Goal: Task Accomplishment & Management: Use online tool/utility

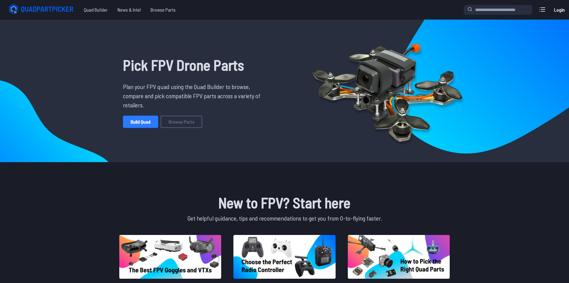
click at [142, 118] on link "Build Quad" at bounding box center [140, 122] width 35 height 12
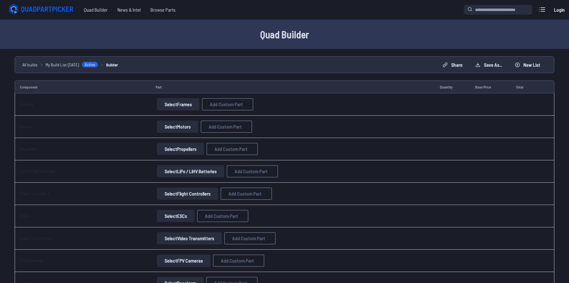
click at [167, 103] on button "Select Frames" at bounding box center [178, 104] width 43 height 12
click at [167, 106] on button "Select Frames" at bounding box center [178, 104] width 43 height 12
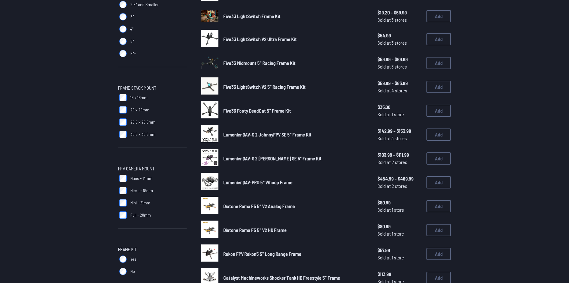
scroll to position [336, 0]
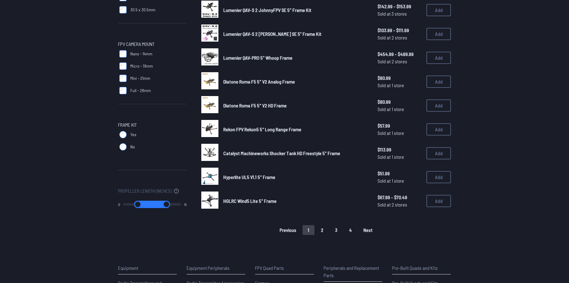
click at [321, 232] on button "2" at bounding box center [322, 230] width 13 height 10
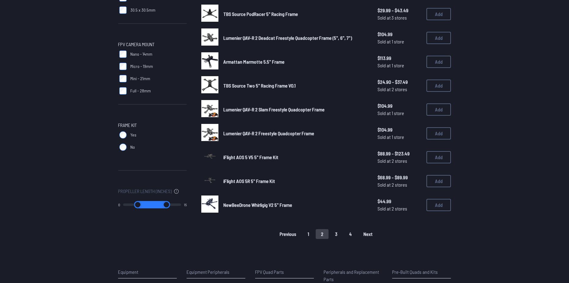
scroll to position [336, 0]
click at [336, 234] on button "3" at bounding box center [336, 234] width 13 height 10
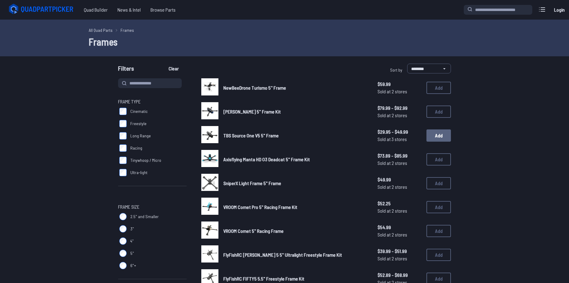
click at [436, 135] on button "Add" at bounding box center [438, 135] width 24 height 12
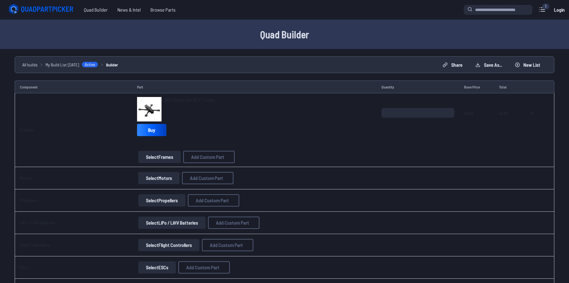
click at [160, 179] on button "Select Motors" at bounding box center [158, 178] width 41 height 12
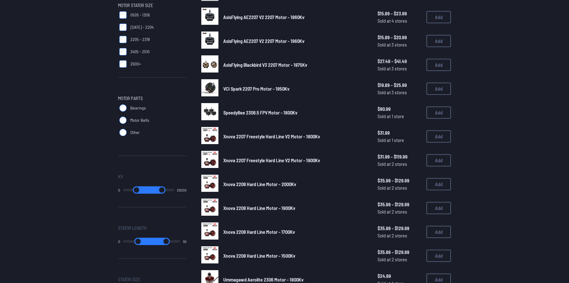
scroll to position [214, 0]
drag, startPoint x: 170, startPoint y: 191, endPoint x: 136, endPoint y: 190, distance: 33.4
type input "*****"
click at [150, 191] on input "range" at bounding box center [162, 189] width 25 height 7
drag, startPoint x: 152, startPoint y: 188, endPoint x: 144, endPoint y: 188, distance: 7.7
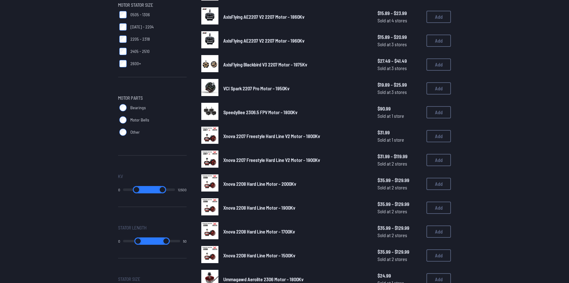
click at [150, 188] on input "range" at bounding box center [162, 189] width 25 height 7
drag, startPoint x: 128, startPoint y: 190, endPoint x: 133, endPoint y: 190, distance: 5.8
click at [133, 190] on input "range" at bounding box center [140, 189] width 24 height 7
type input "****"
click at [133, 190] on input "range" at bounding box center [139, 189] width 25 height 7
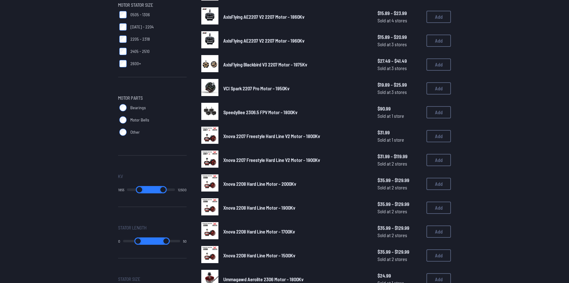
type input "****"
type input "*****"
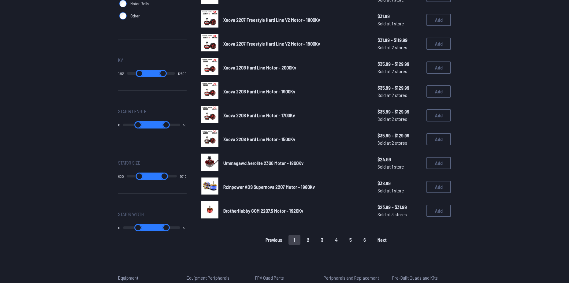
scroll to position [336, 0]
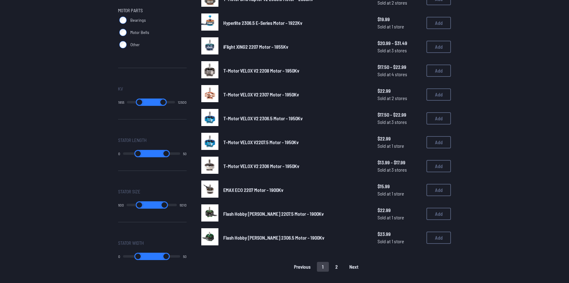
scroll to position [306, 0]
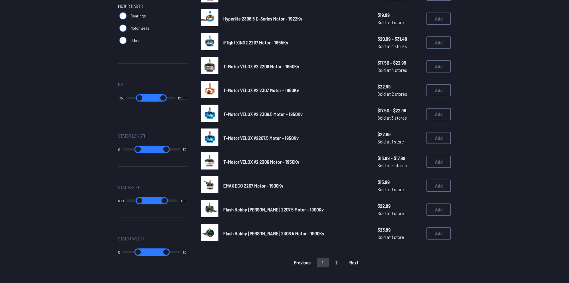
drag, startPoint x: 155, startPoint y: 99, endPoint x: 146, endPoint y: 98, distance: 8.6
click at [151, 98] on input "range" at bounding box center [163, 97] width 24 height 7
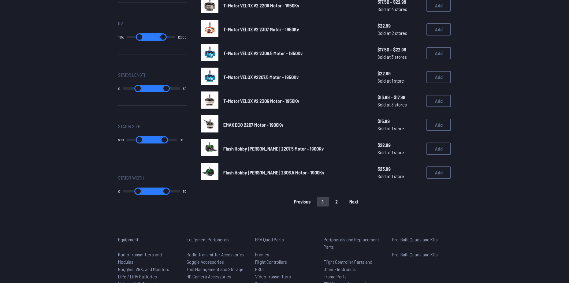
scroll to position [367, 0]
click at [340, 203] on button "2" at bounding box center [336, 201] width 13 height 10
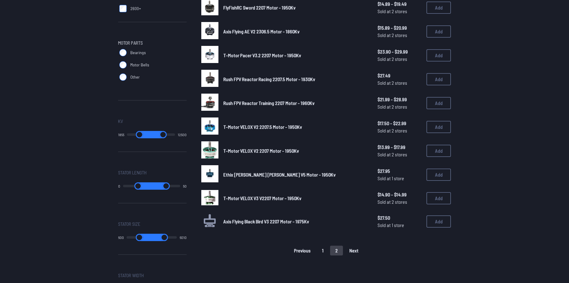
scroll to position [275, 0]
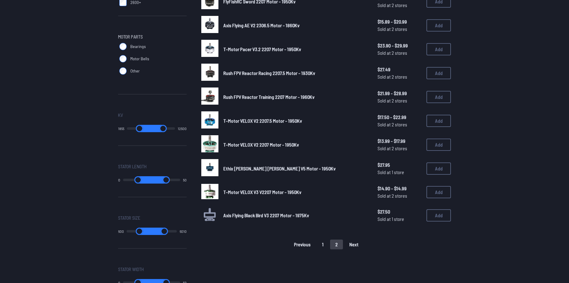
click at [325, 246] on button "1" at bounding box center [323, 244] width 12 height 10
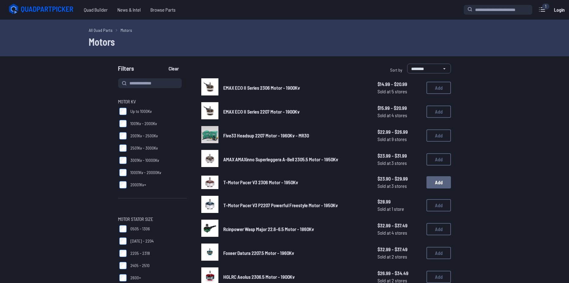
click at [437, 180] on button "Add" at bounding box center [438, 182] width 24 height 12
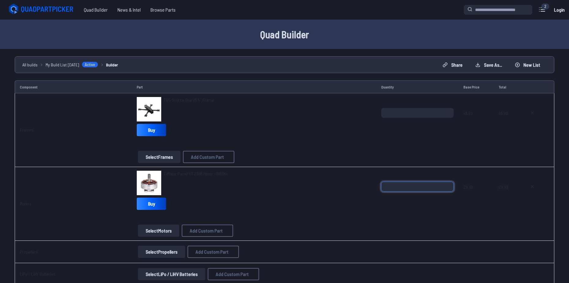
click at [448, 185] on input "*" at bounding box center [417, 187] width 72 height 10
type input "*"
click at [448, 185] on input "*" at bounding box center [417, 187] width 72 height 10
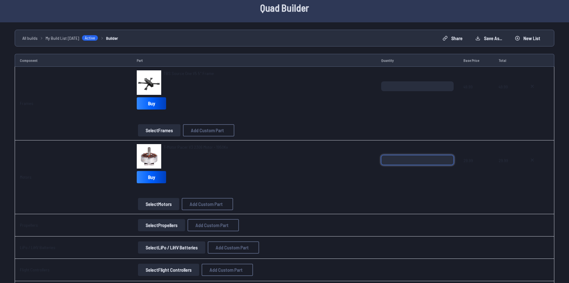
scroll to position [31, 0]
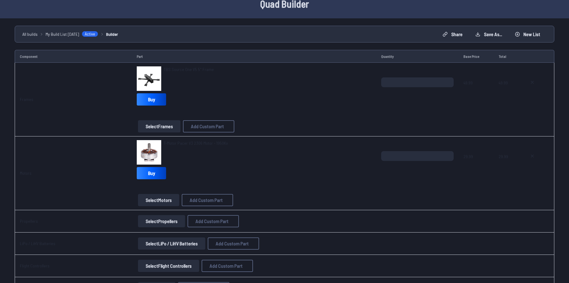
click at [347, 176] on div "T-Motor Pacer V3 2306 Motor - 1950Kv Buy" at bounding box center [254, 161] width 235 height 42
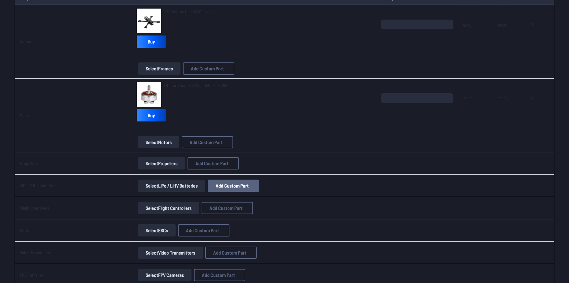
scroll to position [92, 0]
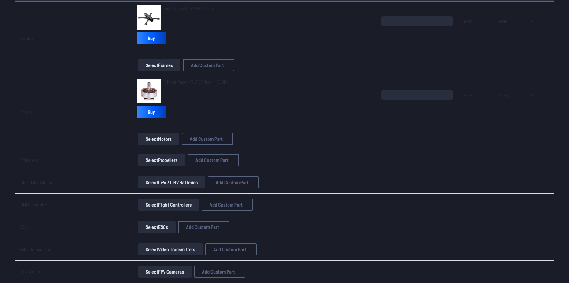
click at [166, 182] on button "Select LiPo / LiHV Batteries" at bounding box center [171, 182] width 67 height 12
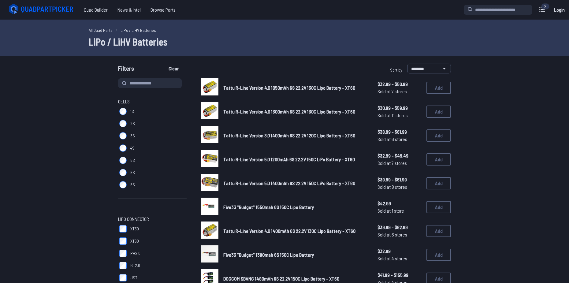
click at [321, 110] on span "Tattu R-Line Version 4.0 1300mAh 6S 22.2V 130C Lipo Battery - XT60" at bounding box center [289, 112] width 132 height 6
click at [433, 112] on button "Add" at bounding box center [438, 112] width 24 height 12
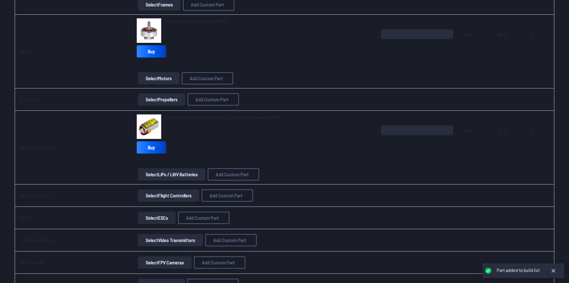
scroll to position [153, 0]
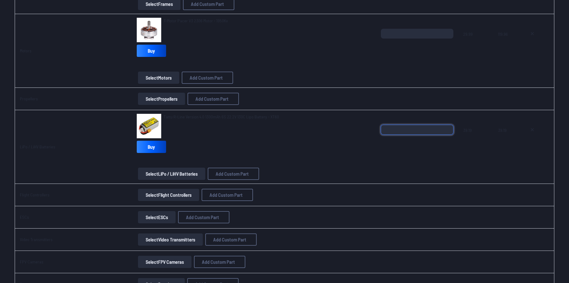
click at [447, 128] on input "*" at bounding box center [417, 130] width 72 height 10
type input "*"
click at [447, 128] on input "*" at bounding box center [417, 130] width 72 height 10
click at [347, 167] on div "Tattu R-Line Version 4.0 1300mAh 6S 22.2V 130C Lipo Battery - XT60 Buy Select L…" at bounding box center [254, 147] width 234 height 66
click at [173, 195] on button "Select Flight Controllers" at bounding box center [168, 195] width 61 height 12
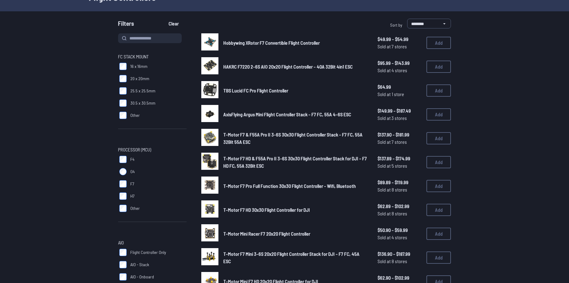
scroll to position [61, 0]
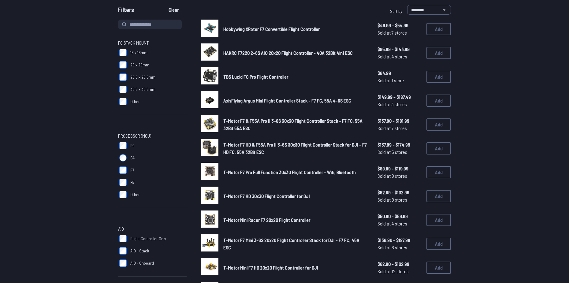
scroll to position [61, 0]
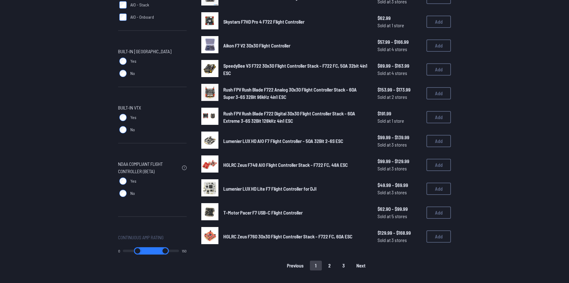
scroll to position [306, 0]
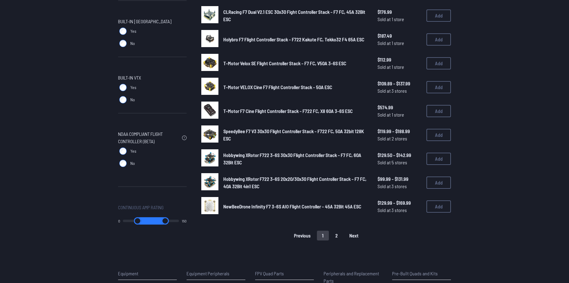
scroll to position [336, 0]
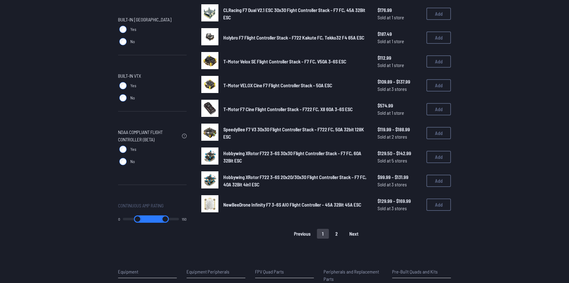
click at [338, 233] on button "2" at bounding box center [336, 234] width 13 height 10
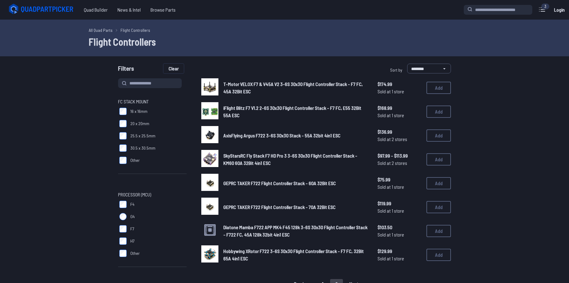
click at [174, 69] on button "Clear" at bounding box center [173, 69] width 20 height 10
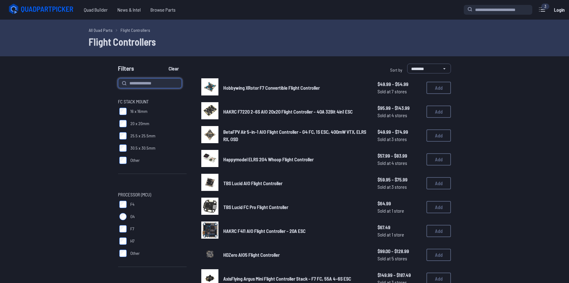
click at [161, 81] on input at bounding box center [150, 83] width 64 height 10
type input "********"
click at [163, 64] on button "Clear" at bounding box center [173, 69] width 20 height 10
type input "********"
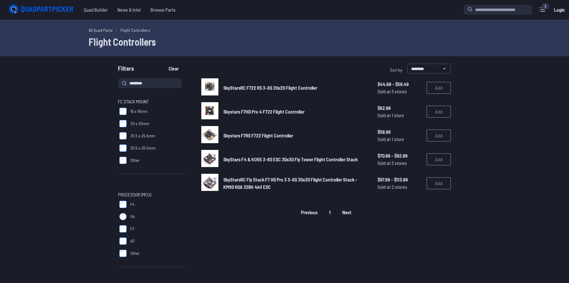
click at [255, 112] on span "Skystars F7HD Pro 4 F722 Flight Controller" at bounding box center [263, 112] width 81 height 6
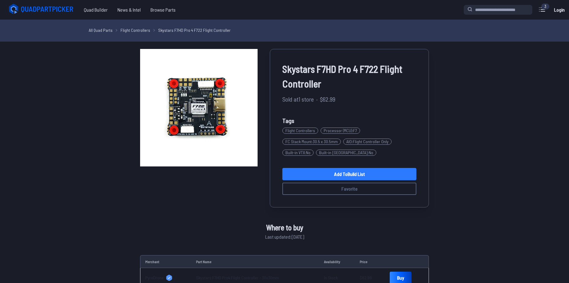
click at [343, 173] on link "Add to Build List" at bounding box center [349, 174] width 134 height 12
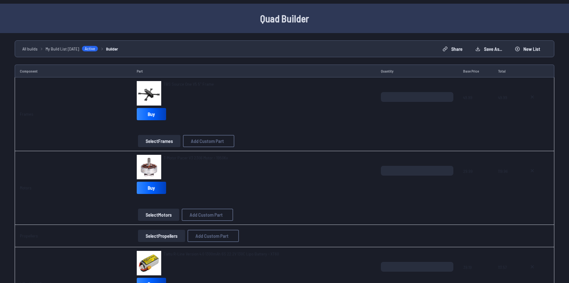
scroll to position [214, 0]
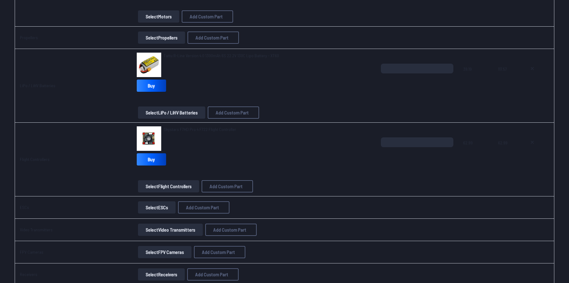
click at [160, 208] on button "Select ESCs" at bounding box center [157, 207] width 38 height 12
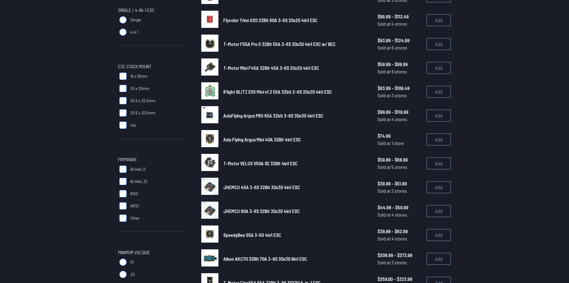
scroll to position [92, 0]
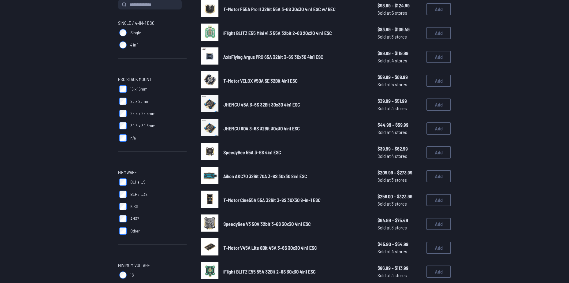
scroll to position [92, 0]
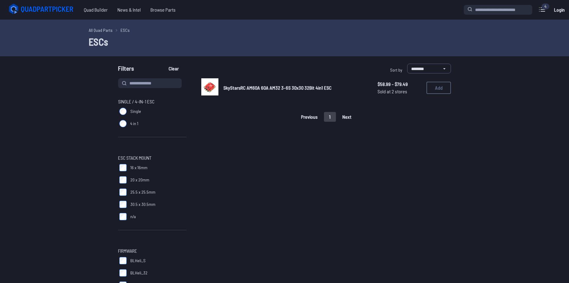
click at [261, 88] on span "SkyStarsRC AM60A 60A AM32 3-6S 30x30 32Bit 4in1 ESC" at bounding box center [277, 88] width 108 height 6
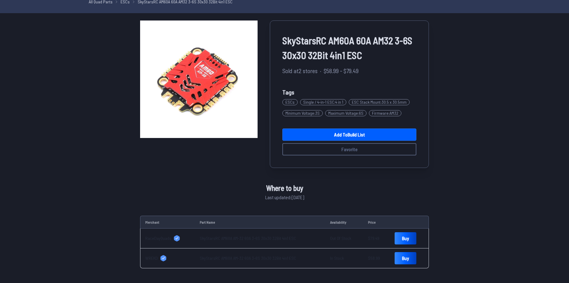
scroll to position [31, 0]
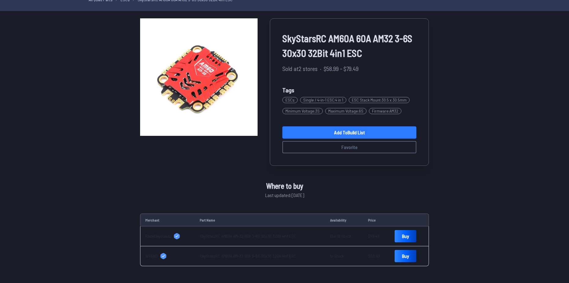
click at [340, 132] on link "Add to Build List" at bounding box center [349, 132] width 134 height 12
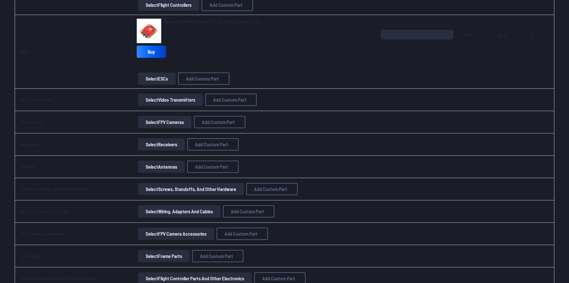
scroll to position [398, 0]
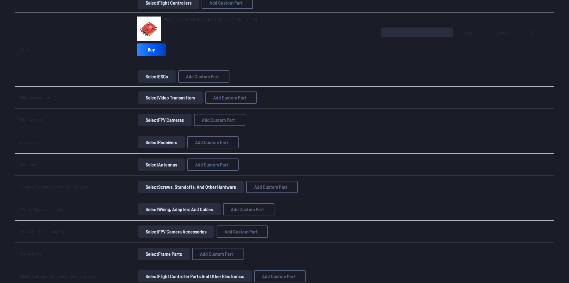
click at [158, 141] on button "Select Receivers" at bounding box center [161, 142] width 47 height 12
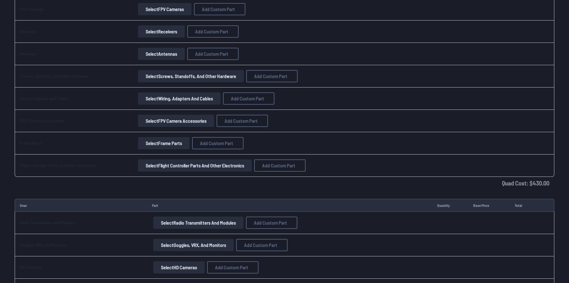
scroll to position [520, 0]
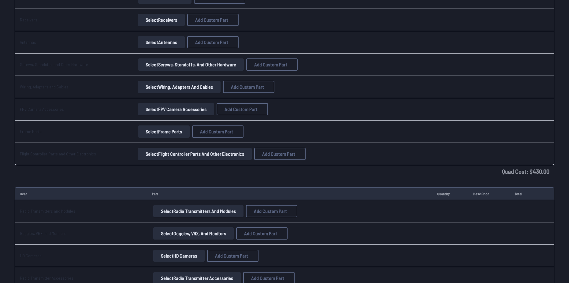
click at [167, 212] on button "Select Radio Transmitters and Modules" at bounding box center [198, 211] width 90 height 12
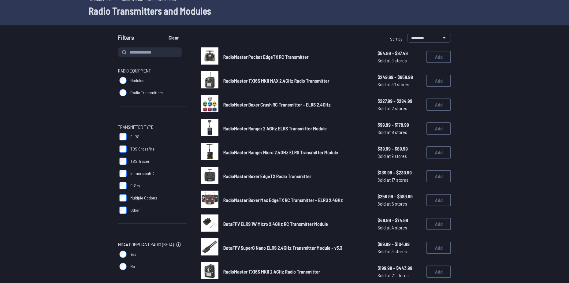
scroll to position [31, 0]
click at [296, 81] on span "RadioMaster TX16S MKII MAX 2.4GHz Radio Transmitter" at bounding box center [276, 81] width 106 height 6
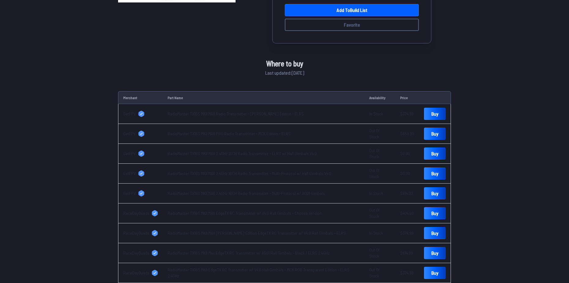
scroll to position [42, 0]
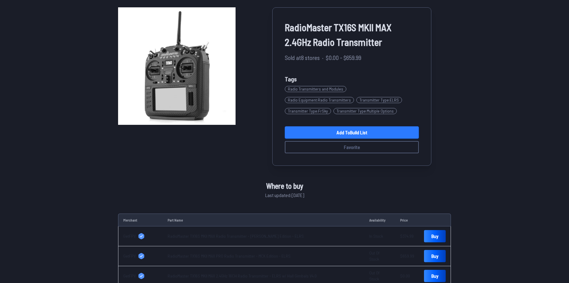
click at [397, 130] on link "Add to Build List" at bounding box center [352, 132] width 134 height 12
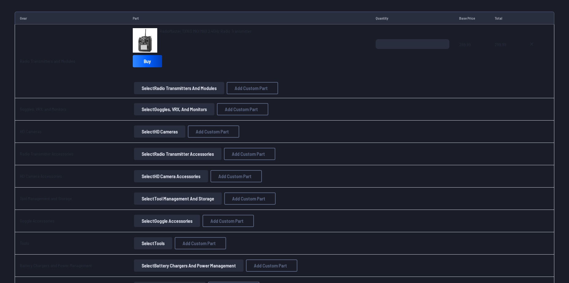
scroll to position [704, 0]
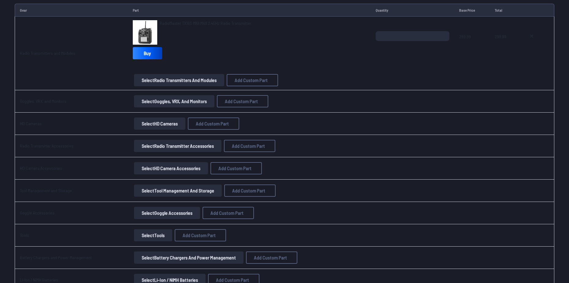
click at [157, 100] on button "Select Goggles, VRX, and Monitors" at bounding box center [174, 101] width 80 height 12
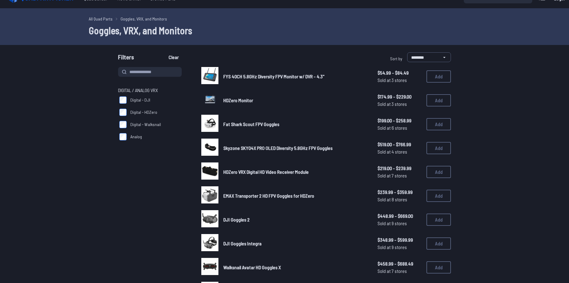
scroll to position [31, 0]
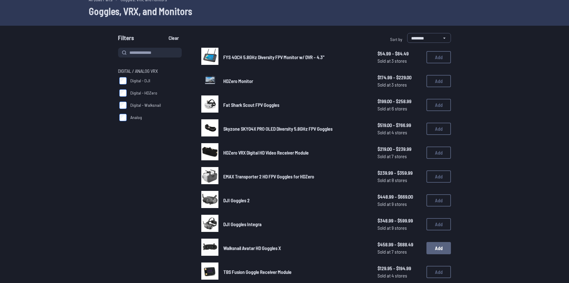
click at [437, 248] on button "Add" at bounding box center [438, 248] width 24 height 12
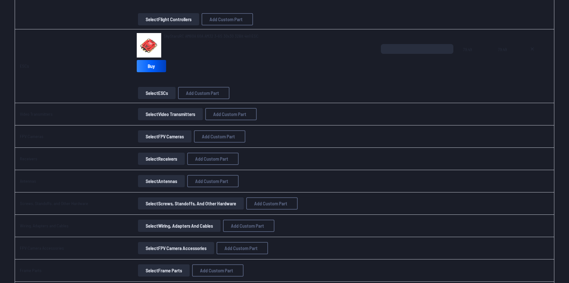
scroll to position [378, 0]
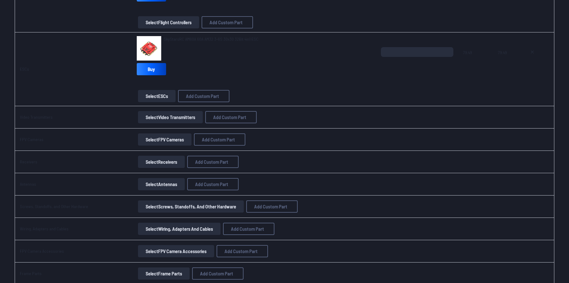
click at [157, 118] on button "Select Video Transmitters" at bounding box center [170, 117] width 65 height 12
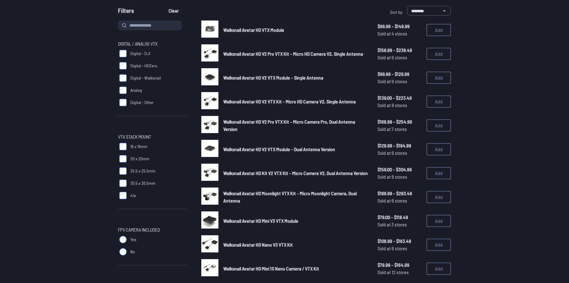
scroll to position [61, 0]
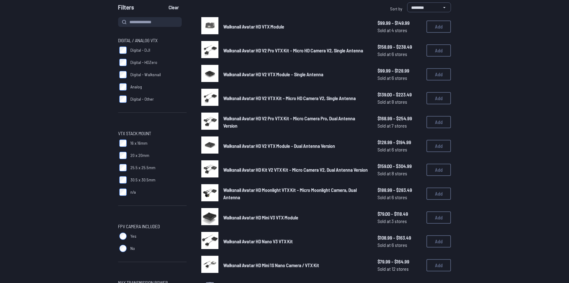
click at [140, 180] on span "30.5 x 30.5mm" at bounding box center [142, 180] width 25 height 6
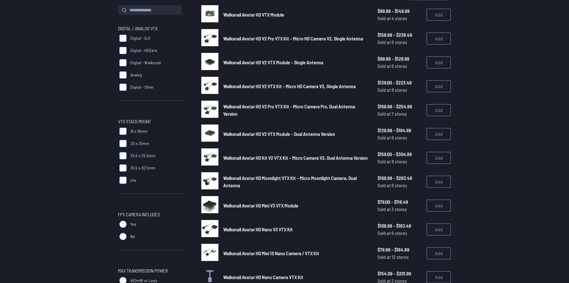
scroll to position [92, 0]
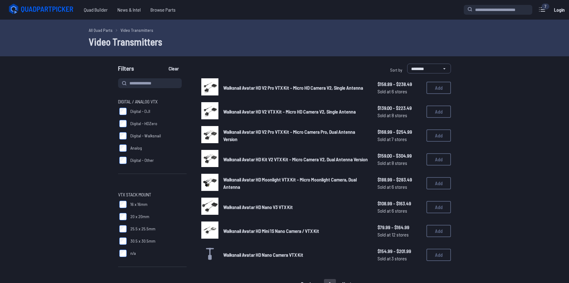
click at [294, 85] on span "Walksnail Avatar HD V2 Pro VTX Kit - Micro HD Camera V2, Single Antenna" at bounding box center [293, 88] width 140 height 6
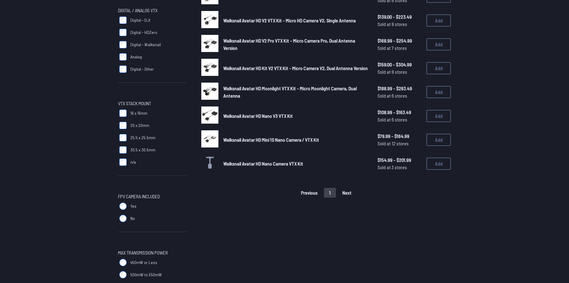
scroll to position [92, 0]
click at [165, 215] on label "No" at bounding box center [152, 218] width 69 height 12
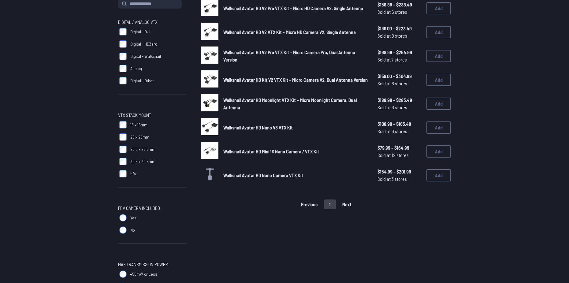
scroll to position [0, 0]
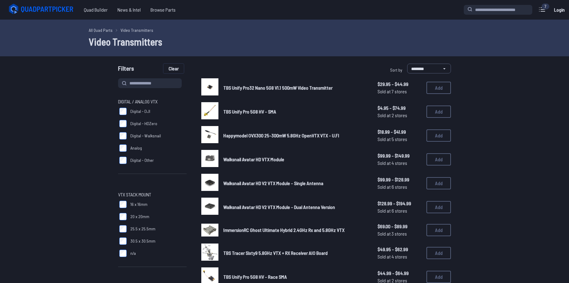
click at [174, 67] on button "Clear" at bounding box center [173, 69] width 20 height 10
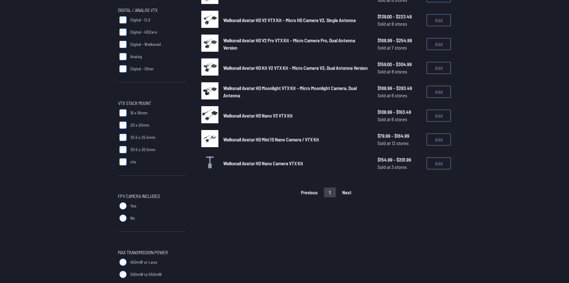
scroll to position [92, 0]
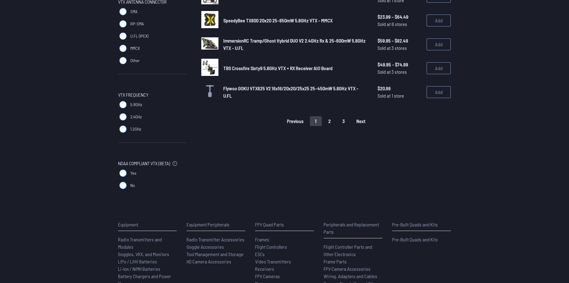
scroll to position [459, 0]
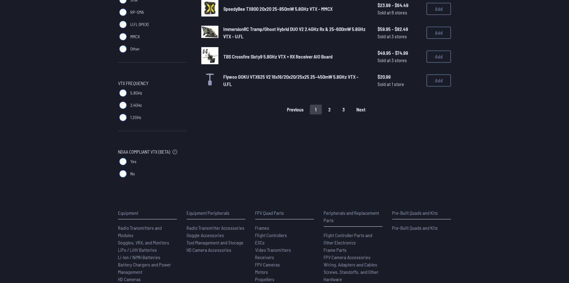
click at [329, 110] on button "2" at bounding box center [329, 110] width 13 height 10
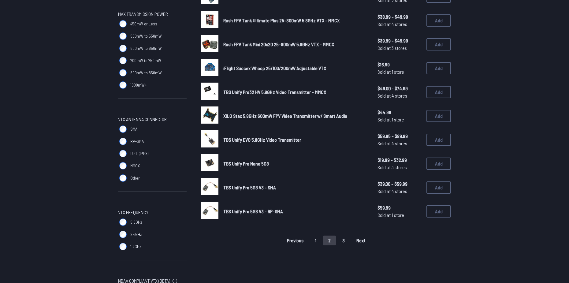
scroll to position [336, 0]
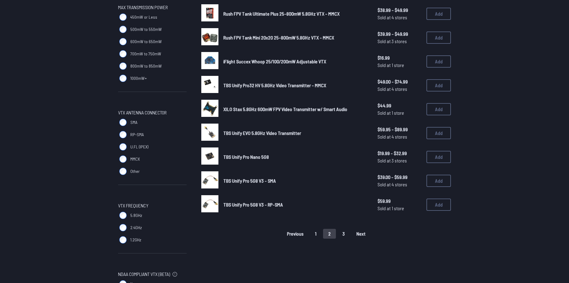
click at [343, 237] on button "3" at bounding box center [343, 234] width 13 height 10
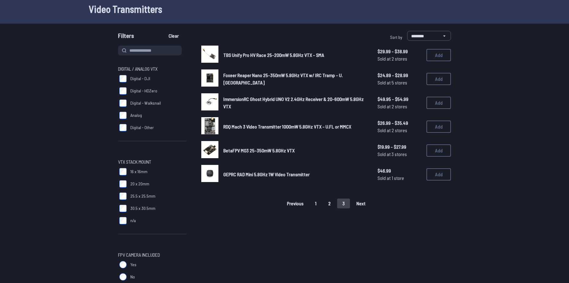
scroll to position [31, 0]
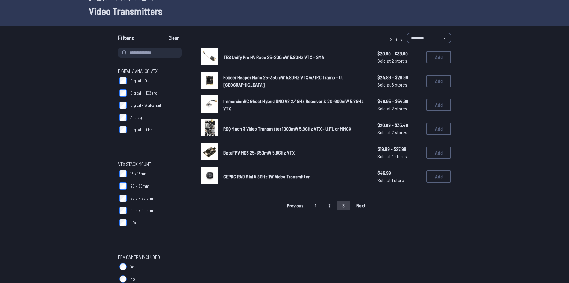
click at [315, 204] on button "1" at bounding box center [316, 206] width 12 height 10
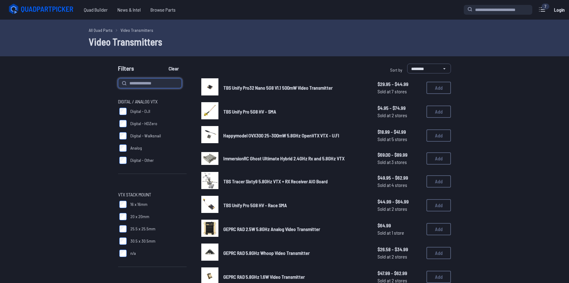
click at [138, 85] on input at bounding box center [150, 83] width 64 height 10
type input "******"
click at [163, 64] on button "Clear" at bounding box center [173, 69] width 20 height 10
type input "******"
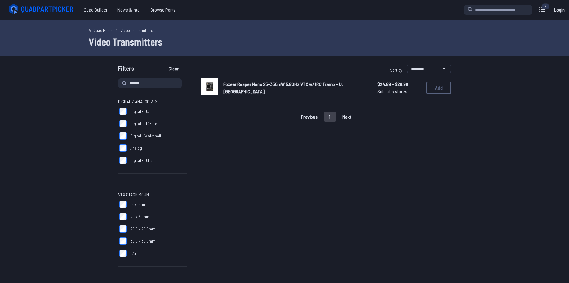
click at [244, 87] on span "Foxeer Reaper Nano 25-350mW 5.8GHz VTX w/ IRC Tramp - U.FL" at bounding box center [282, 87] width 119 height 13
click at [241, 87] on span "Foxeer Reaper Nano 25-350mW 5.8GHz VTX w/ IRC Tramp - U.FL" at bounding box center [282, 87] width 119 height 13
click at [258, 88] on span "Foxeer Reaper Nano 25-350mW 5.8GHz VTX w/ IRC Tramp - U.FL" at bounding box center [282, 87] width 119 height 13
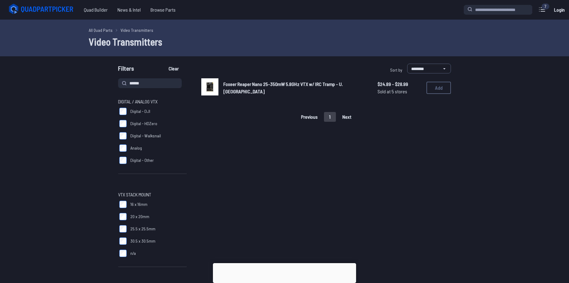
click at [261, 86] on span "Foxeer Reaper Nano 25-350mW 5.8GHz VTX w/ IRC Tramp - U.FL" at bounding box center [282, 87] width 119 height 13
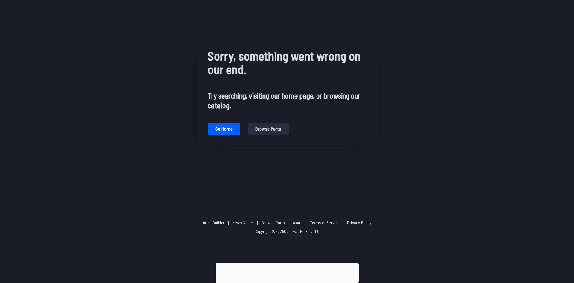
click at [261, 126] on button "Browse parts" at bounding box center [267, 129] width 41 height 12
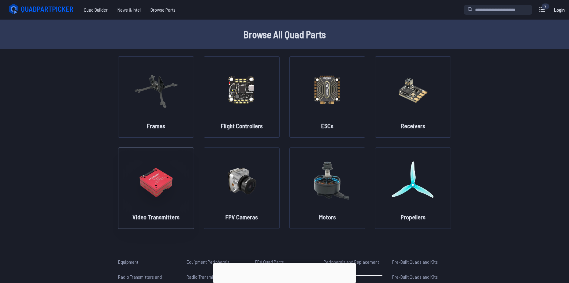
click at [166, 189] on img at bounding box center [156, 181] width 44 height 54
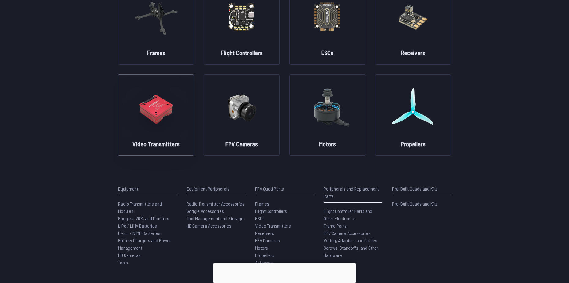
scroll to position [122, 0]
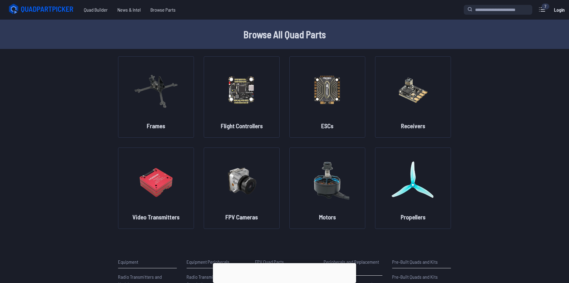
scroll to position [122, 0]
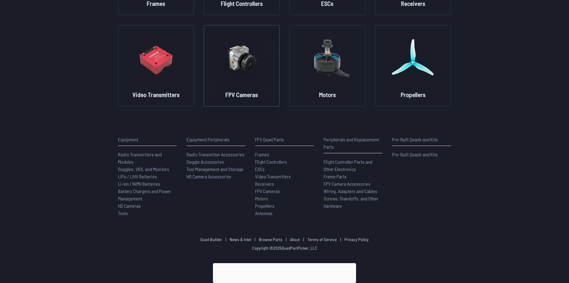
click at [246, 96] on h2 "FPV Cameras" at bounding box center [241, 94] width 32 height 9
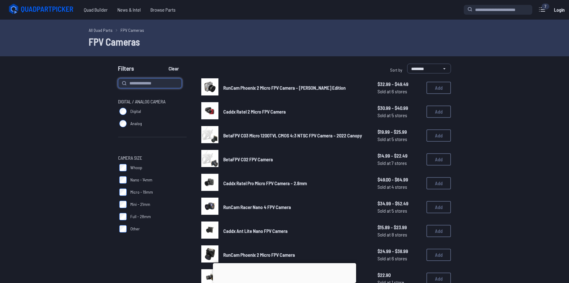
click at [152, 86] on input at bounding box center [150, 83] width 64 height 10
type input "******"
click at [163, 64] on button "Clear" at bounding box center [173, 69] width 20 height 10
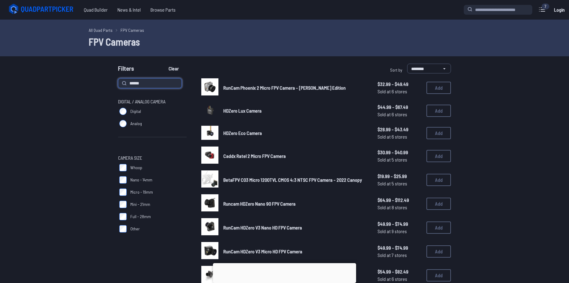
type input "******"
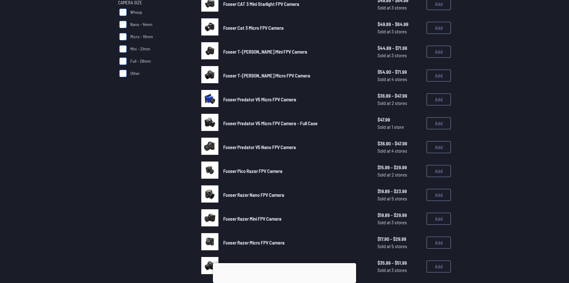
scroll to position [153, 0]
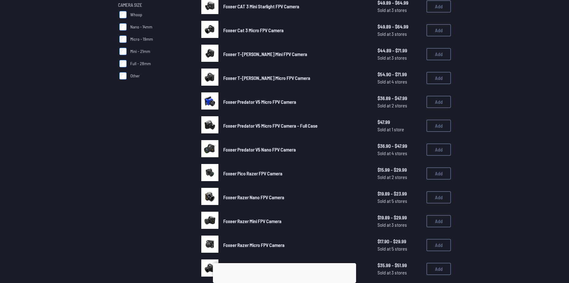
click at [236, 77] on span "Foxeer T-[PERSON_NAME] Micro FPV Camera" at bounding box center [266, 78] width 87 height 6
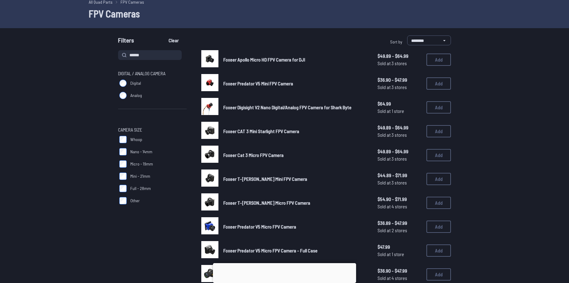
scroll to position [31, 0]
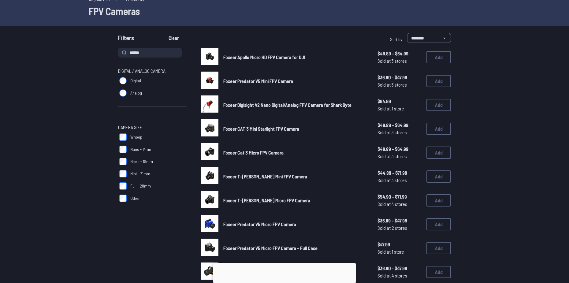
click at [261, 201] on span "Foxeer T-[PERSON_NAME] Micro FPV Camera" at bounding box center [266, 200] width 87 height 6
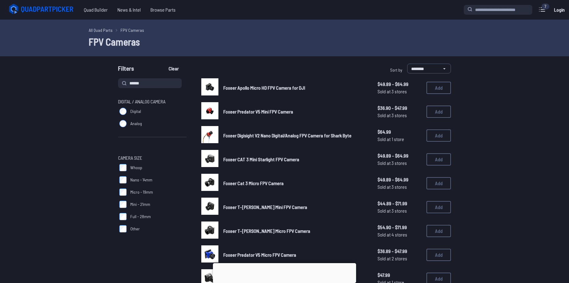
click at [244, 206] on span "Foxeer T-Rex Mini FPV Camera" at bounding box center [265, 207] width 84 height 6
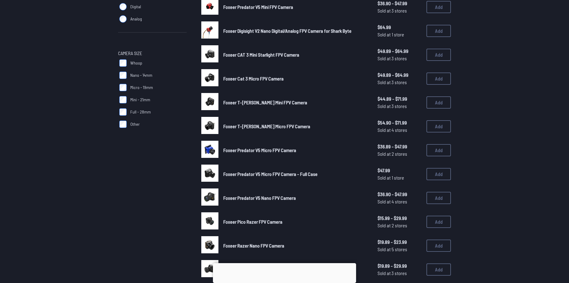
scroll to position [122, 0]
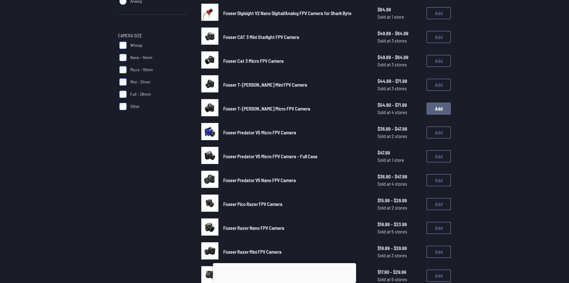
click at [438, 110] on button "Add" at bounding box center [438, 108] width 24 height 12
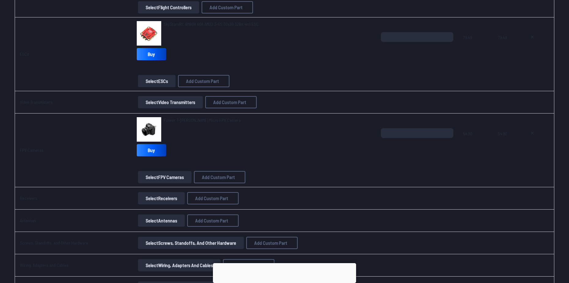
scroll to position [398, 0]
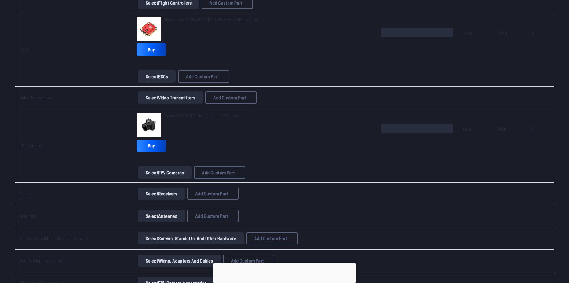
click at [176, 98] on button "Select Video Transmitters" at bounding box center [170, 97] width 65 height 12
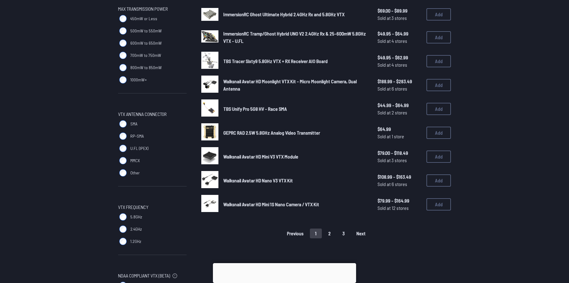
scroll to position [336, 0]
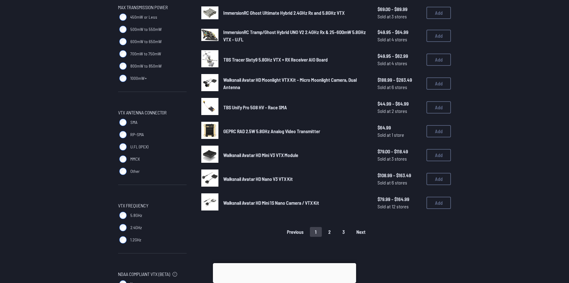
click at [331, 231] on button "2" at bounding box center [329, 232] width 13 height 10
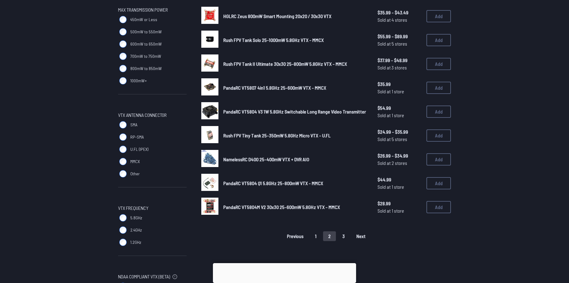
scroll to position [336, 0]
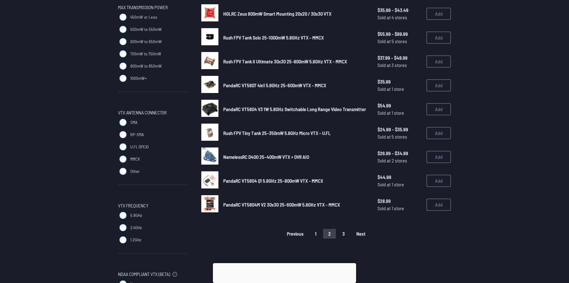
click at [340, 235] on button "3" at bounding box center [343, 234] width 13 height 10
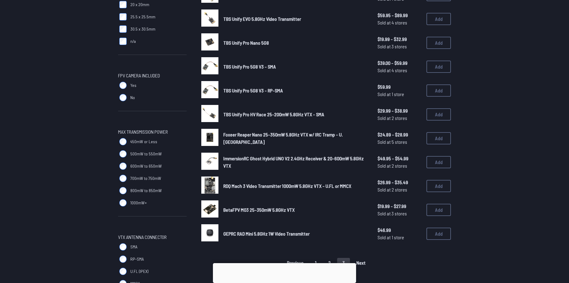
scroll to position [214, 0]
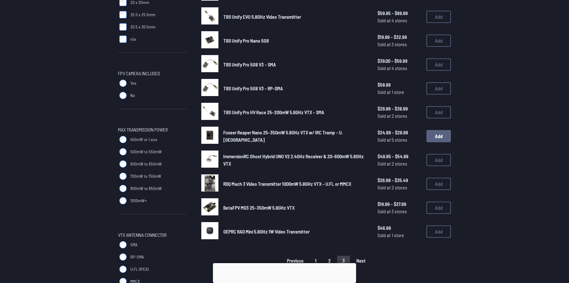
click at [437, 138] on button "Add" at bounding box center [438, 136] width 24 height 12
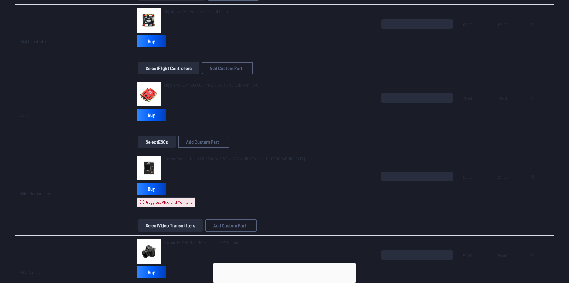
scroll to position [367, 0]
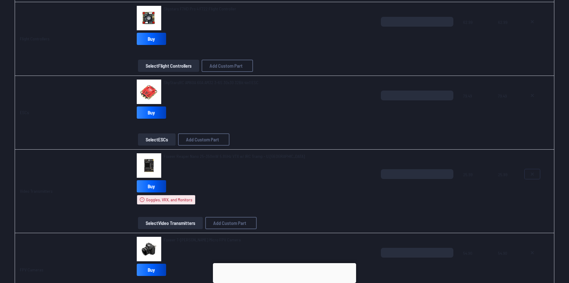
click at [534, 173] on button at bounding box center [532, 174] width 15 height 10
type textarea "**********"
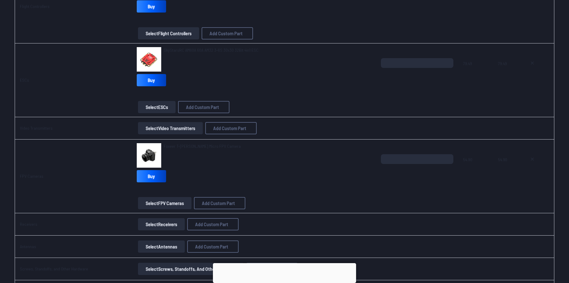
scroll to position [335, 0]
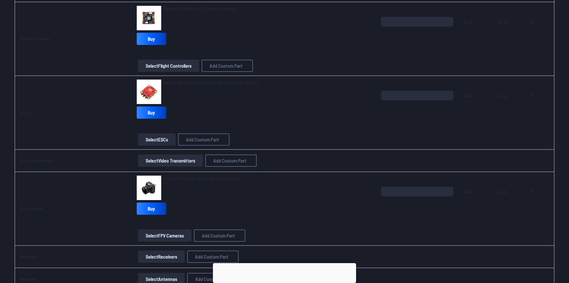
click at [166, 162] on button "Select Video Transmitters" at bounding box center [170, 160] width 65 height 12
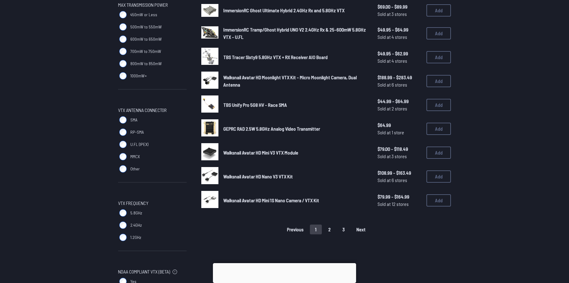
scroll to position [336, 0]
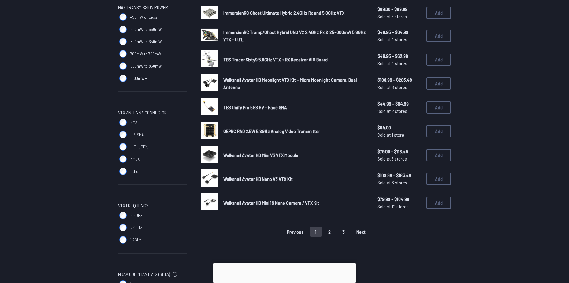
click at [331, 233] on button "2" at bounding box center [329, 232] width 13 height 10
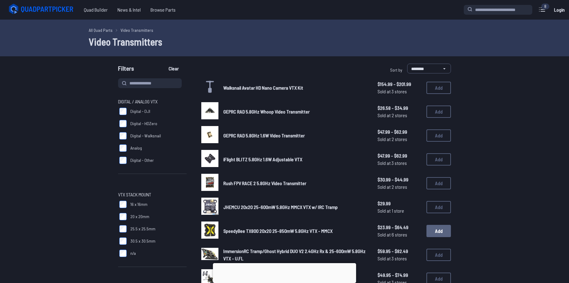
click at [434, 233] on button "Add" at bounding box center [438, 231] width 24 height 12
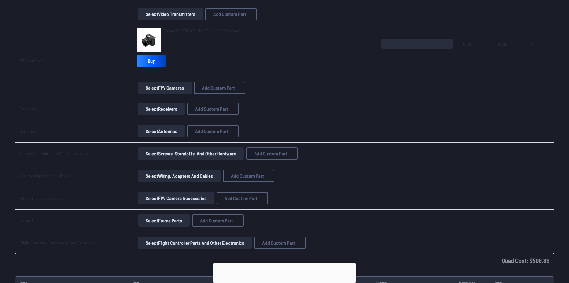
scroll to position [581, 0]
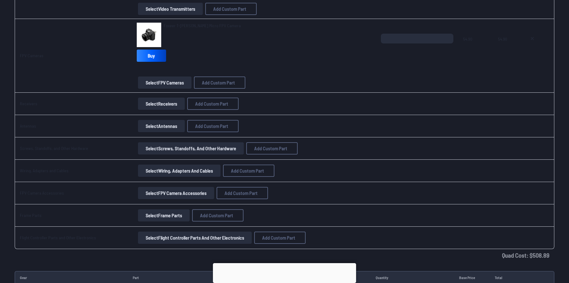
click at [164, 103] on button "Select Receivers" at bounding box center [161, 104] width 47 height 12
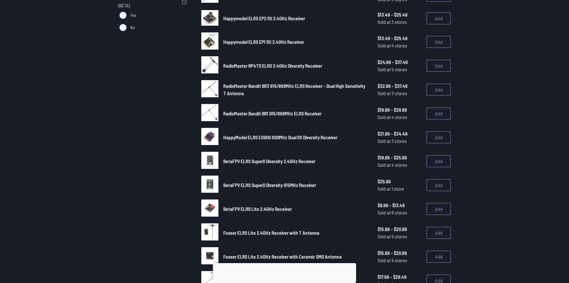
scroll to position [214, 0]
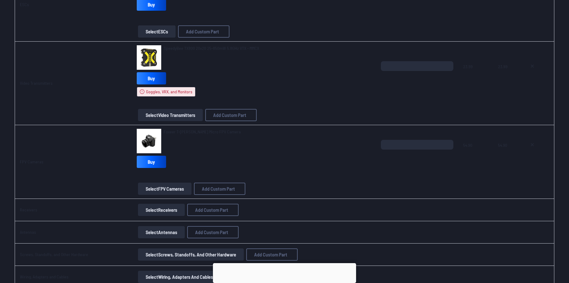
scroll to position [459, 0]
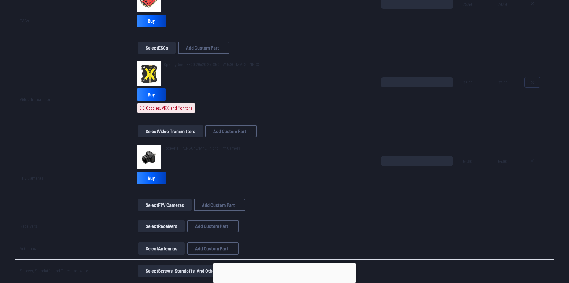
click at [531, 80] on button at bounding box center [532, 82] width 15 height 10
type textarea "**********"
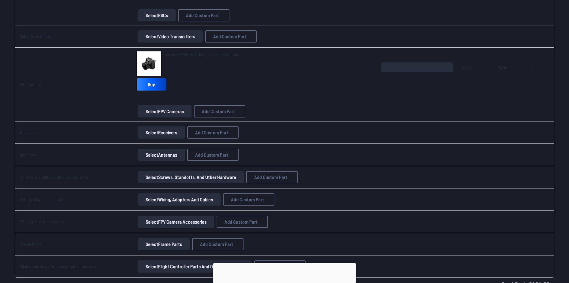
scroll to position [426, 0]
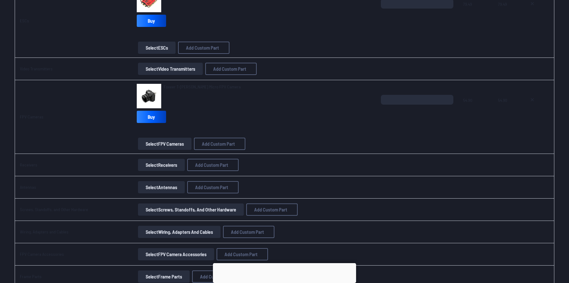
click at [167, 68] on button "Select Video Transmitters" at bounding box center [170, 69] width 65 height 12
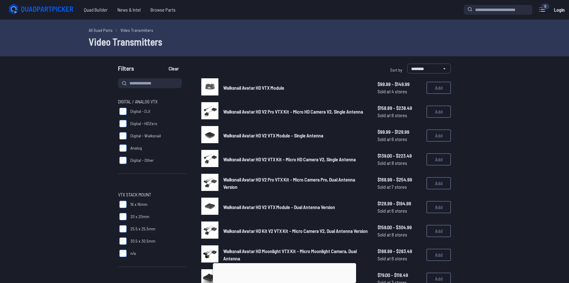
click at [212, 83] on img at bounding box center [209, 86] width 17 height 17
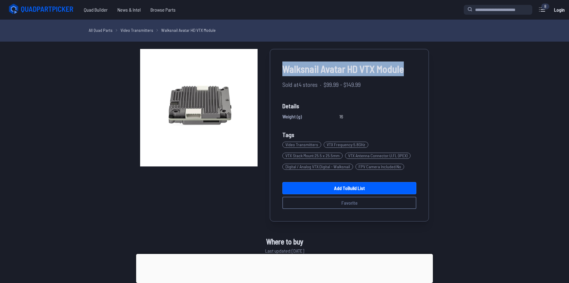
drag, startPoint x: 283, startPoint y: 69, endPoint x: 403, endPoint y: 69, distance: 120.8
click at [403, 69] on span "Walksnail Avatar HD VTX Module" at bounding box center [349, 68] width 134 height 15
copy span "Walksnail Avatar HD VTX Module"
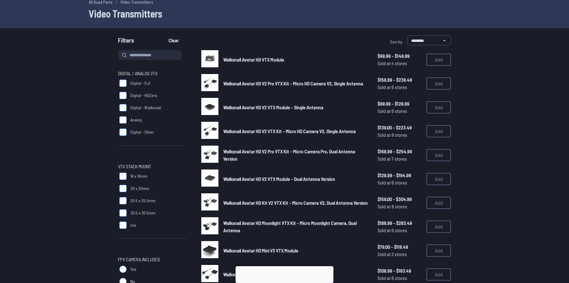
scroll to position [31, 0]
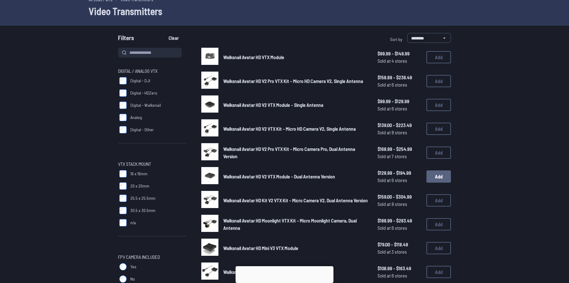
click at [441, 175] on button "Add" at bounding box center [438, 176] width 24 height 12
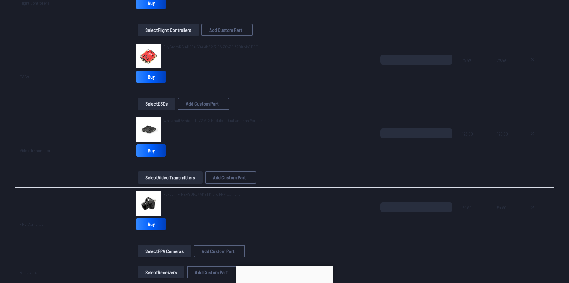
scroll to position [378, 0]
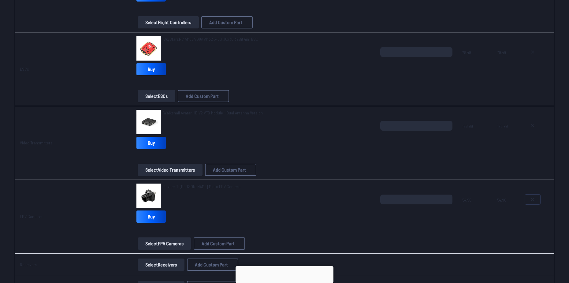
click at [537, 199] on button at bounding box center [532, 200] width 15 height 10
type textarea "**********"
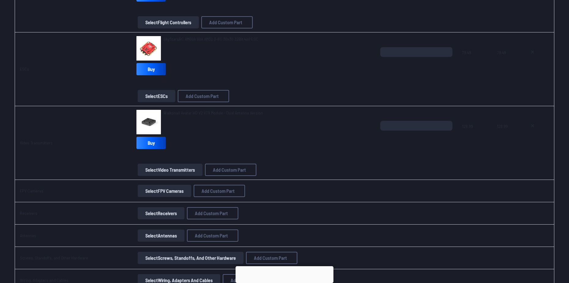
click at [210, 112] on span "Walksnail Avatar HD V2 VTX Module - Dual Antenna Version" at bounding box center [212, 112] width 99 height 5
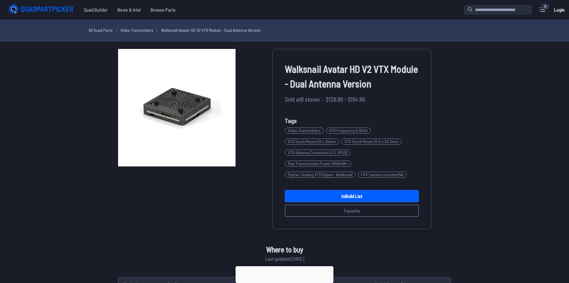
scroll to position [378, 0]
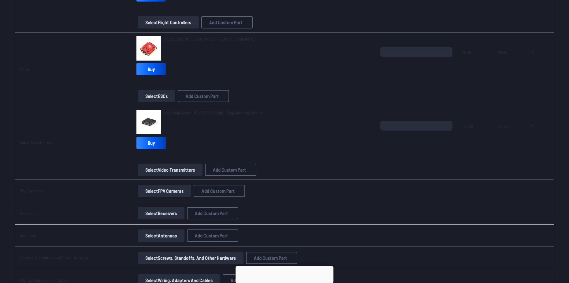
click at [162, 191] on button "Select FPV Cameras" at bounding box center [165, 191] width 54 height 12
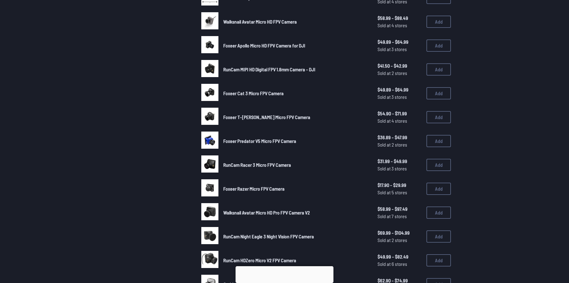
scroll to position [245, 0]
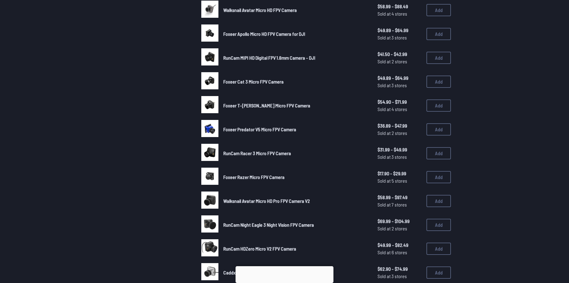
click at [268, 199] on span "Walksnail Avatar Micro HD Pro FPV Camera V2" at bounding box center [266, 201] width 87 height 6
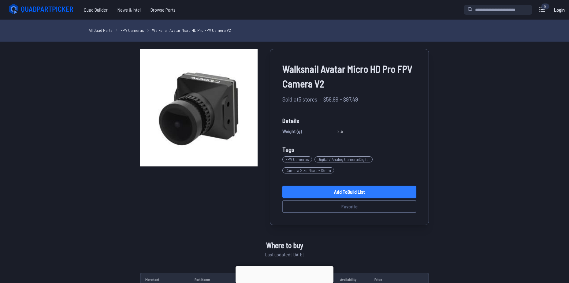
click at [355, 191] on link "Add to Build List" at bounding box center [349, 192] width 134 height 12
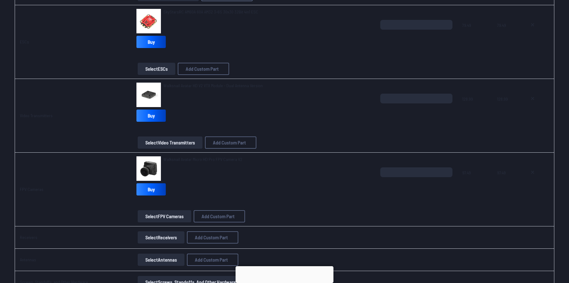
scroll to position [428, 0]
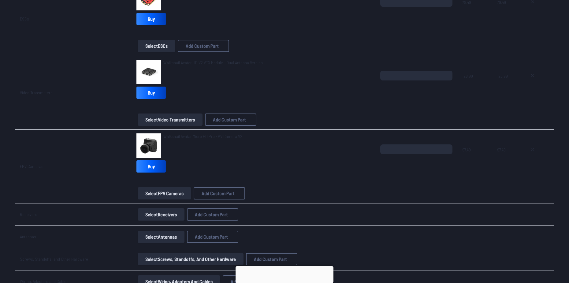
click at [213, 136] on span "Walksnail Avatar Micro HD Pro FPV Camera V2" at bounding box center [202, 136] width 79 height 5
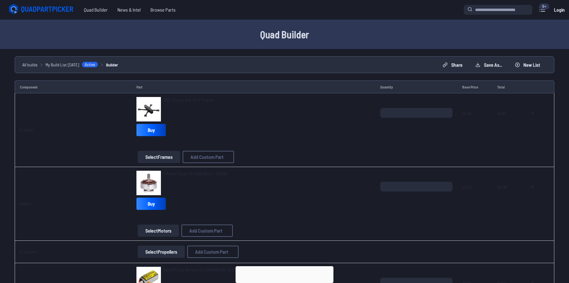
scroll to position [428, 0]
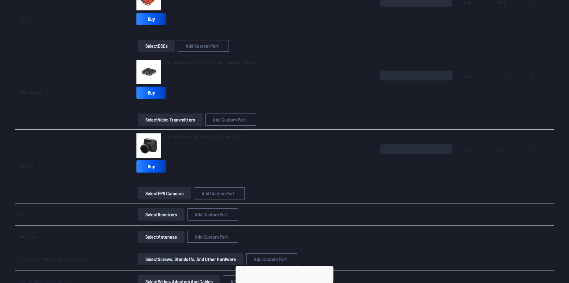
click at [174, 195] on button "Select FPV Cameras" at bounding box center [165, 193] width 54 height 12
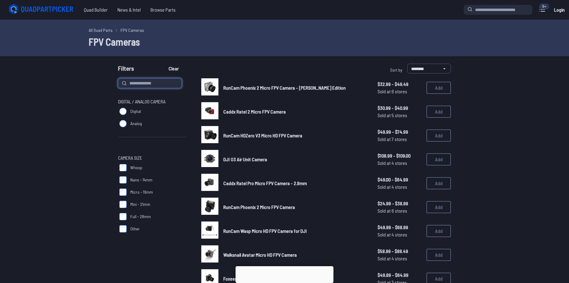
click at [154, 80] on input at bounding box center [150, 83] width 64 height 10
type input "*********"
click at [163, 64] on button "Clear" at bounding box center [173, 69] width 20 height 10
type input "*********"
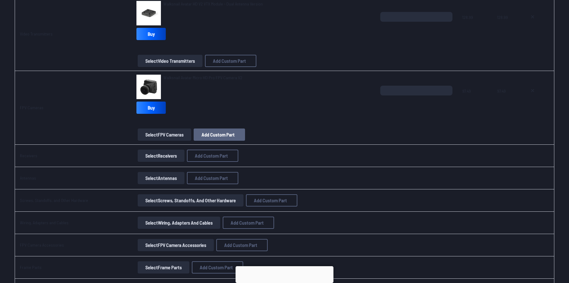
scroll to position [489, 0]
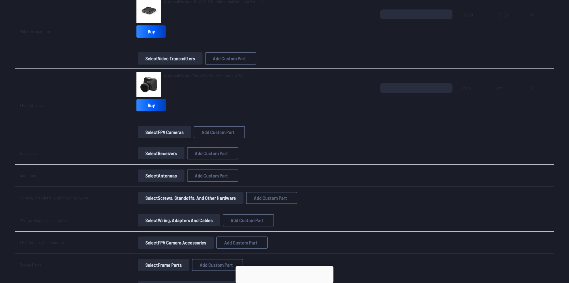
click at [169, 153] on button "Select Receivers" at bounding box center [161, 153] width 47 height 12
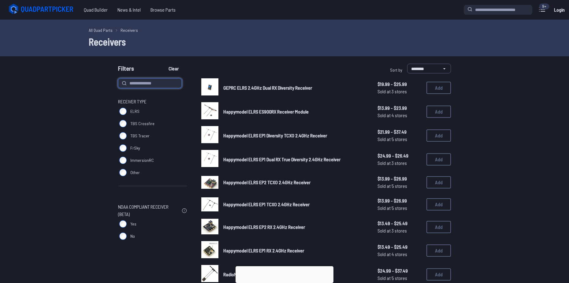
click at [147, 84] on input at bounding box center [150, 83] width 64 height 10
type input "*********"
click at [163, 64] on button "Clear" at bounding box center [173, 69] width 20 height 10
type input "*********"
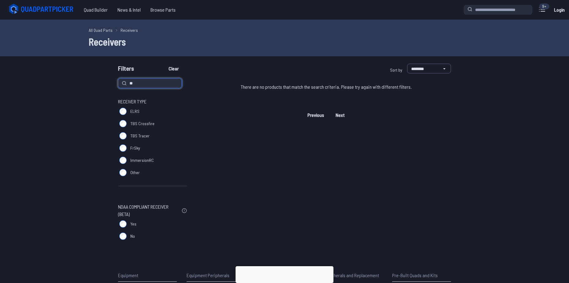
type input "*"
click at [163, 64] on button "Clear" at bounding box center [173, 69] width 20 height 10
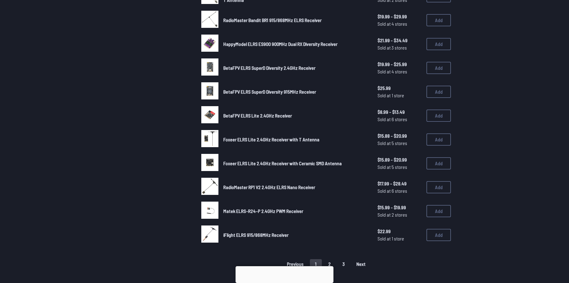
scroll to position [306, 0]
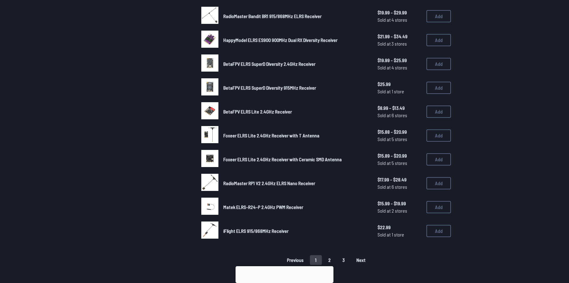
click at [331, 263] on button "2" at bounding box center [329, 260] width 13 height 10
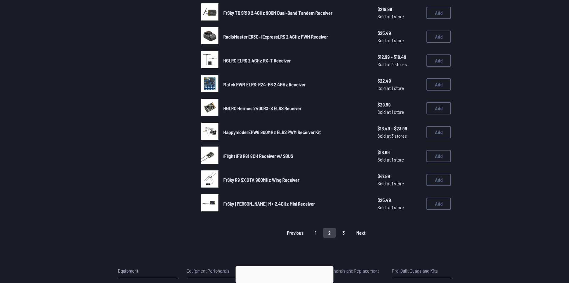
scroll to position [336, 0]
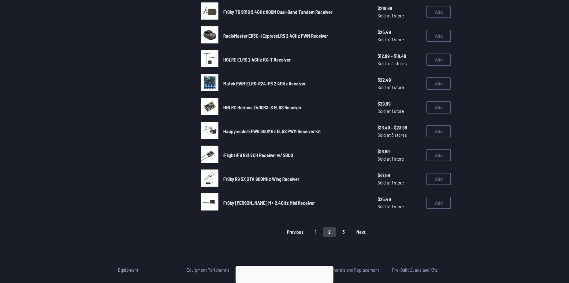
click at [342, 232] on button "3" at bounding box center [343, 232] width 13 height 10
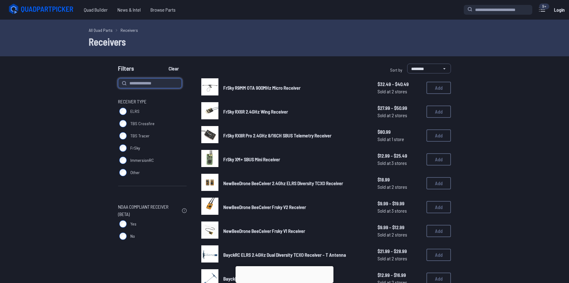
click at [139, 78] on input at bounding box center [150, 83] width 64 height 10
type input "**********"
click at [163, 64] on button "Clear" at bounding box center [173, 69] width 20 height 10
type input "**********"
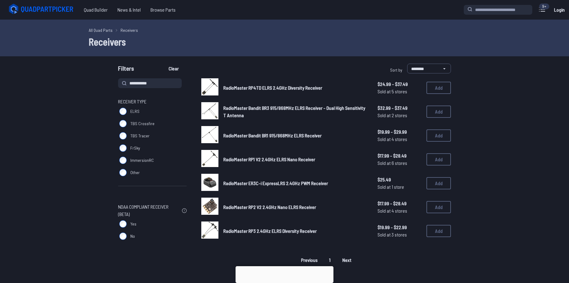
click at [242, 106] on span "RadioMaster Bandit BR3 915/868MHz ELRS Receiver - Dual High Sensitivity T Anten…" at bounding box center [294, 111] width 142 height 13
click at [541, 9] on div "9+" at bounding box center [544, 6] width 10 height 6
click at [543, 6] on div "9+" at bounding box center [544, 6] width 10 height 6
click at [542, 11] on icon at bounding box center [542, 10] width 6 height 4
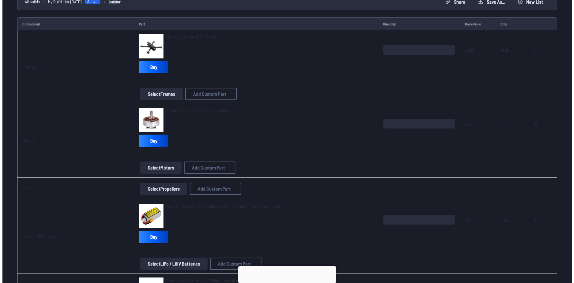
scroll to position [45, 0]
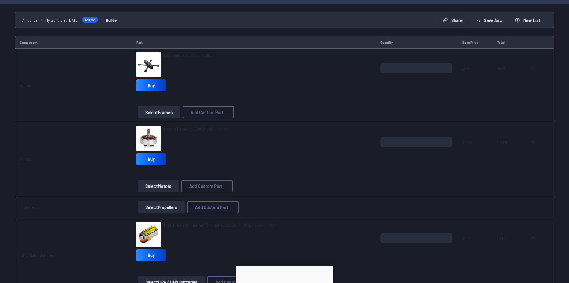
click at [451, 17] on button "Share" at bounding box center [452, 20] width 30 height 10
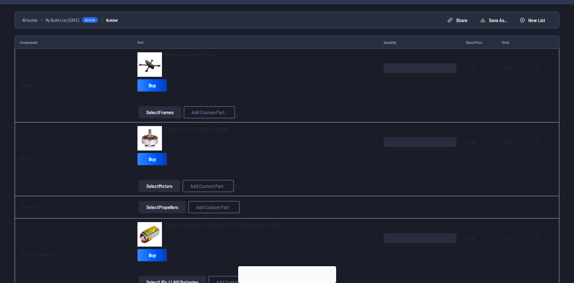
click at [225, 120] on span "Copy link" at bounding box center [231, 122] width 13 height 4
